Goal: Information Seeking & Learning: Learn about a topic

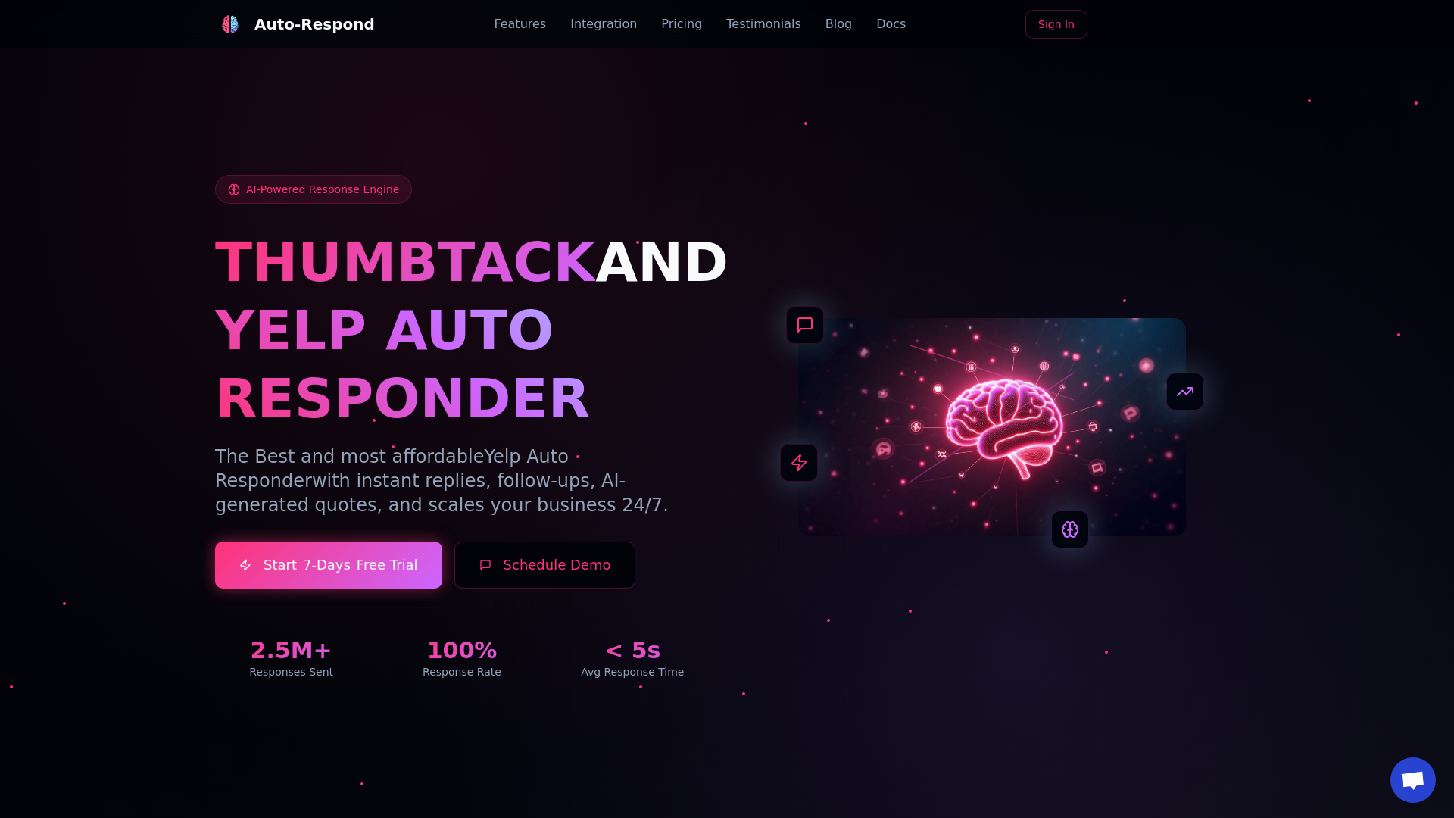
click at [825, 24] on link "Blog" at bounding box center [838, 24] width 27 height 18
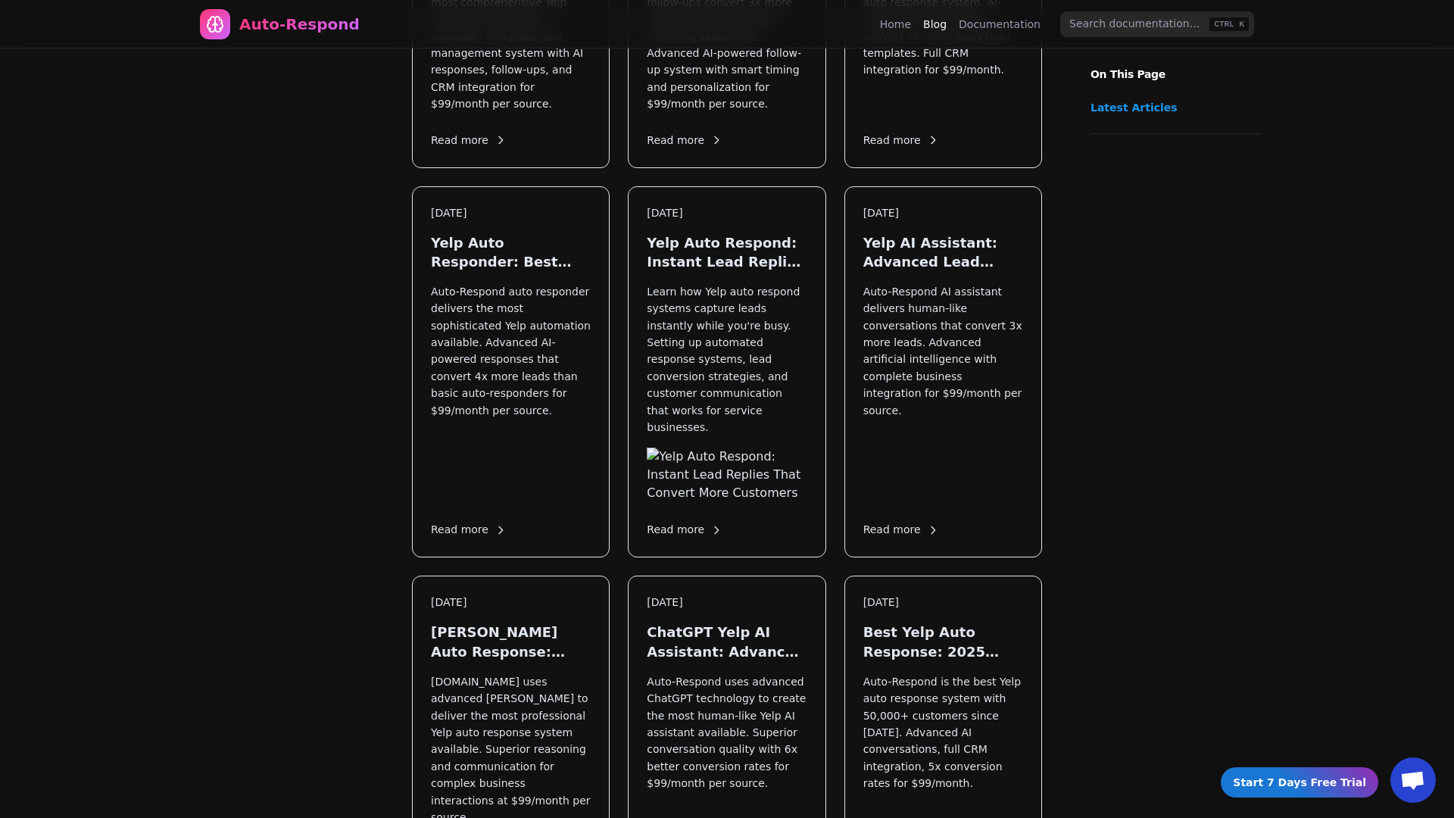
scroll to position [1829, 0]
